Goal: Information Seeking & Learning: Find specific fact

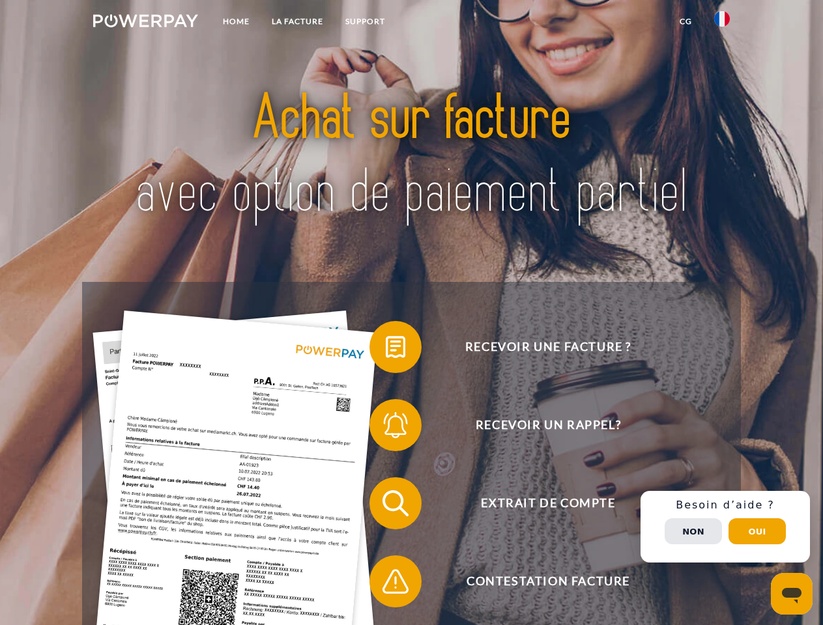
click at [145, 23] on img at bounding box center [145, 20] width 105 height 13
click at [722, 23] on img at bounding box center [722, 19] width 16 height 16
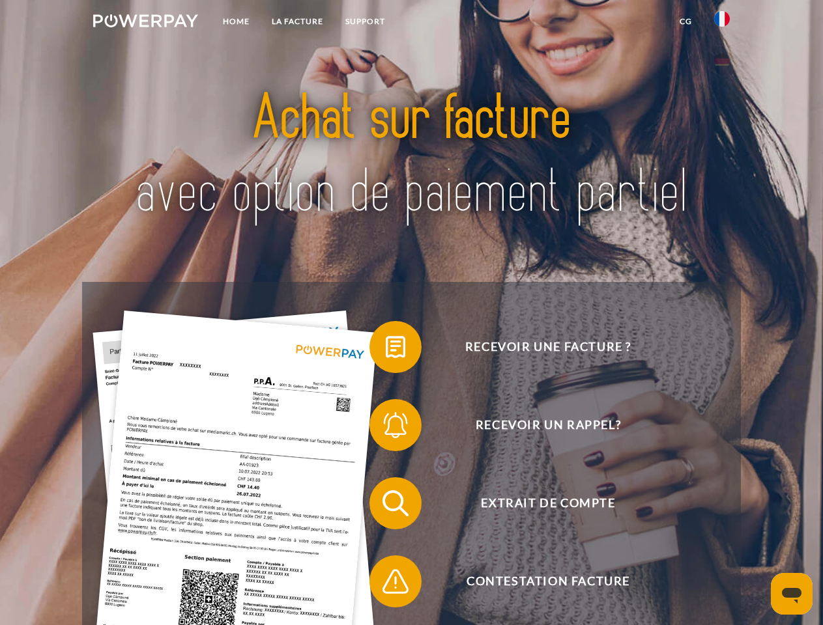
click at [685, 21] on link "CG" at bounding box center [685, 21] width 35 height 23
click at [386, 350] on span at bounding box center [375, 347] width 65 height 65
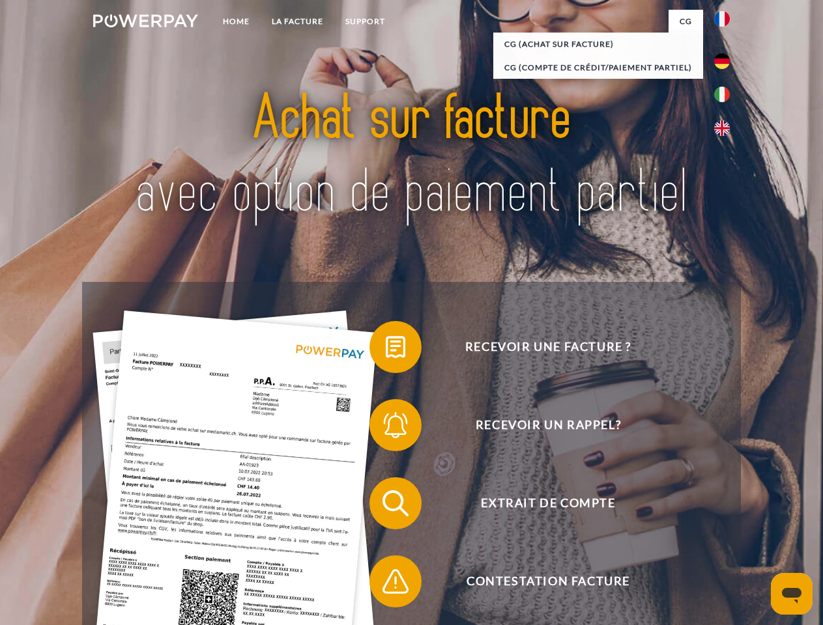
click at [386, 428] on div "Recevoir une facture ? Recevoir un rappel? Extrait de compte retour" at bounding box center [411, 542] width 658 height 521
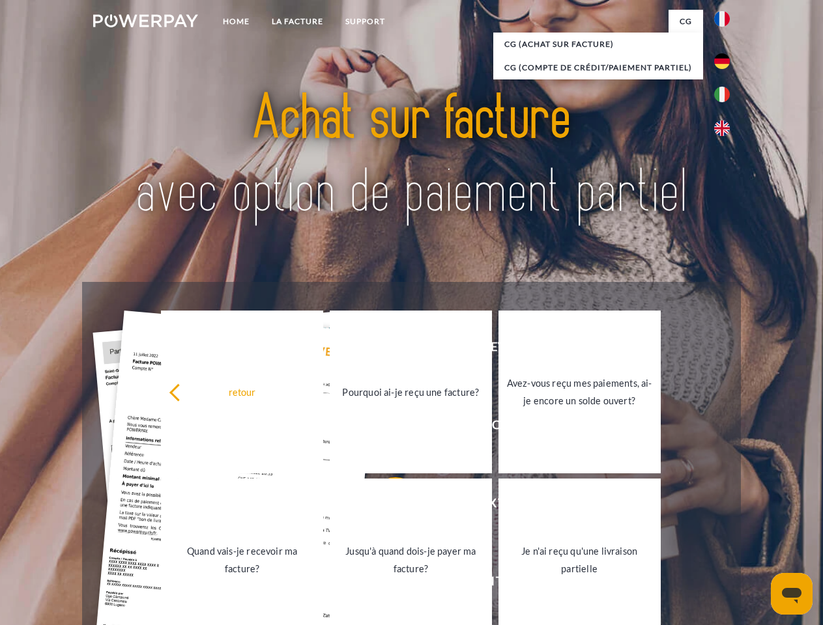
click at [386, 506] on link "Jusqu'à quand dois-je payer ma facture?" at bounding box center [411, 560] width 162 height 163
click at [386, 584] on link "Jusqu'à quand dois-je payer ma facture?" at bounding box center [411, 560] width 162 height 163
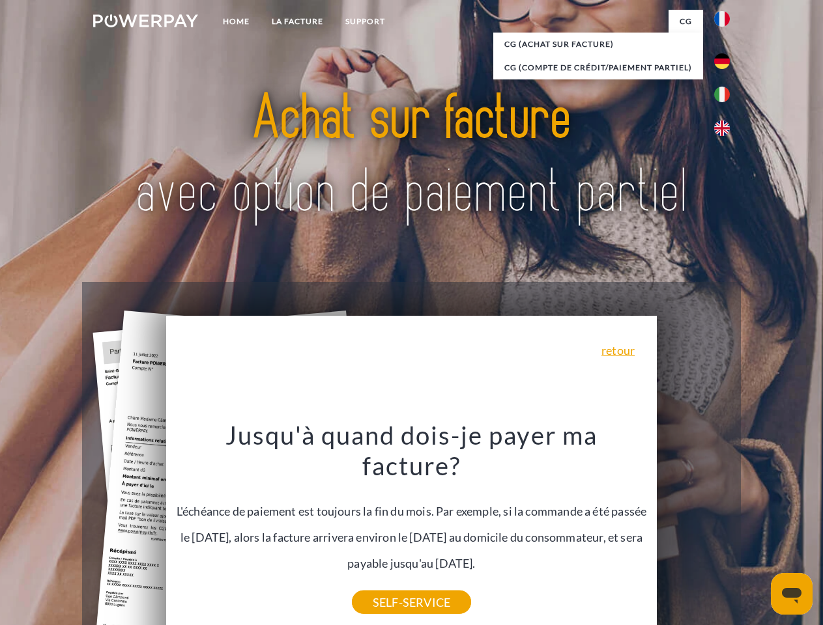
click at [693, 529] on span "Extrait de compte" at bounding box center [547, 503] width 319 height 52
click at [757, 531] on header "Home LA FACTURE Support" at bounding box center [411, 449] width 823 height 899
